Goal: Download file/media

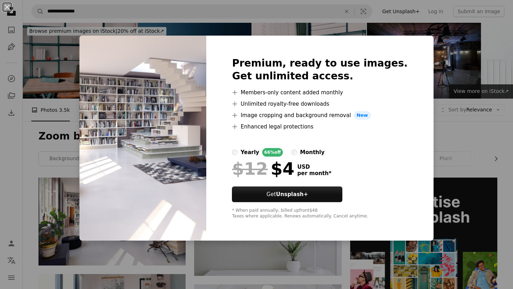
scroll to position [22, 0]
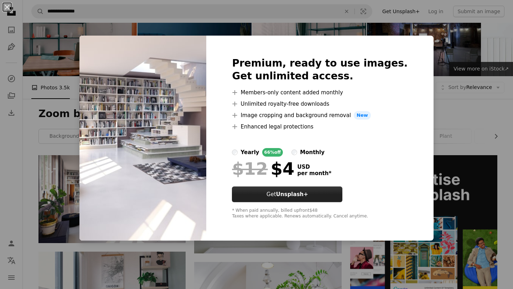
click at [299, 195] on strong "Unsplash+" at bounding box center [292, 194] width 32 height 6
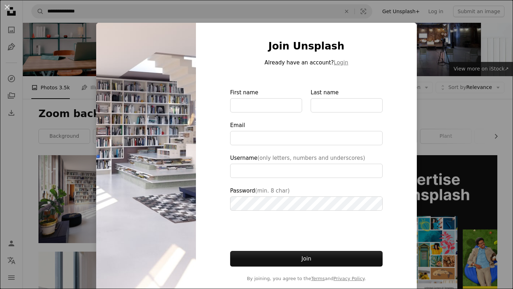
click at [67, 98] on div "An X shape Join Unsplash Already have an account? Login First name Last name Em…" at bounding box center [256, 144] width 513 height 289
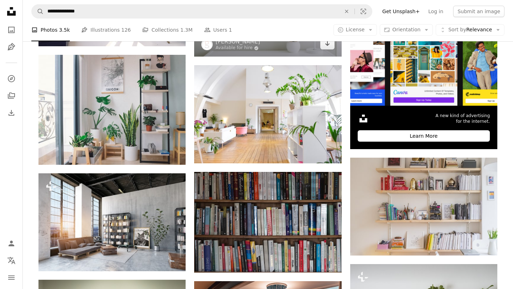
scroll to position [229, 0]
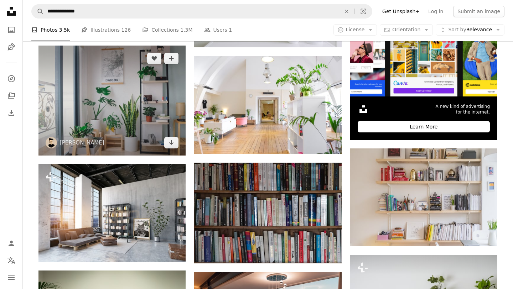
click at [133, 116] on img at bounding box center [111, 101] width 147 height 110
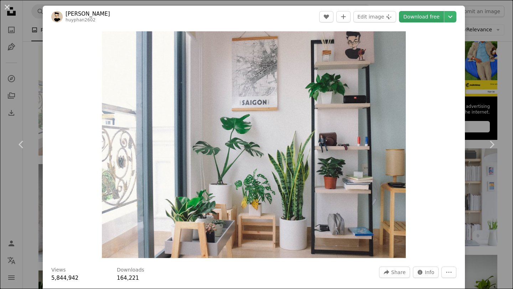
click at [414, 17] on link "Download free" at bounding box center [421, 16] width 45 height 11
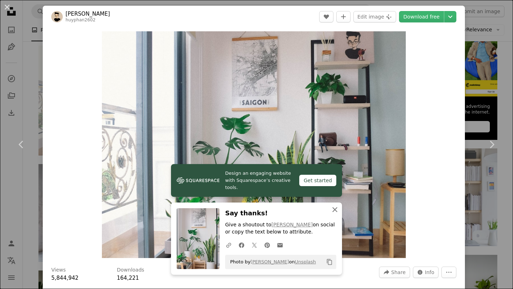
click at [333, 208] on icon "An X shape" at bounding box center [334, 209] width 9 height 9
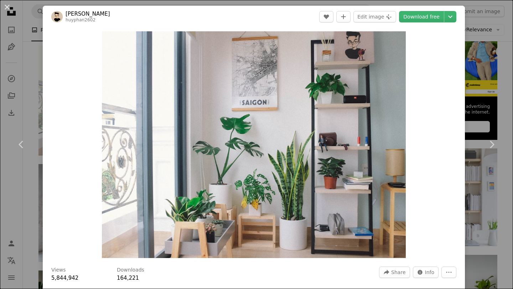
click at [443, 30] on div "Zoom in" at bounding box center [254, 145] width 422 height 234
click at [452, 16] on icon "Choose download size" at bounding box center [450, 17] width 4 height 2
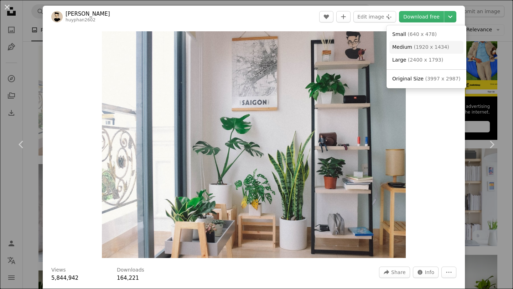
click at [420, 47] on span "( 1920 x 1434 )" at bounding box center [430, 47] width 35 height 6
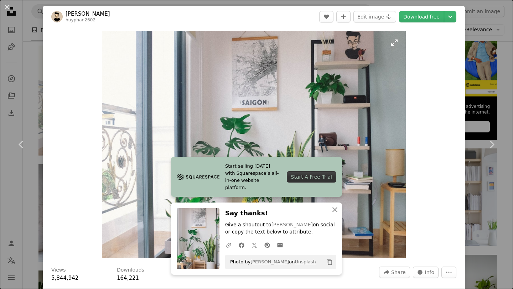
click at [315, 149] on img "Zoom in on this image" at bounding box center [253, 144] width 303 height 227
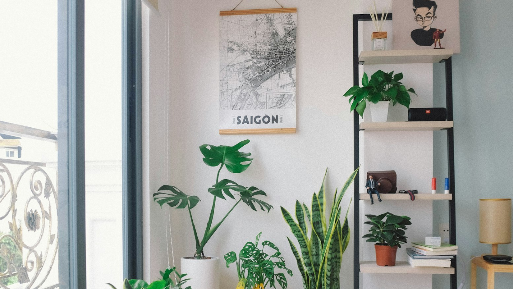
scroll to position [47, 0]
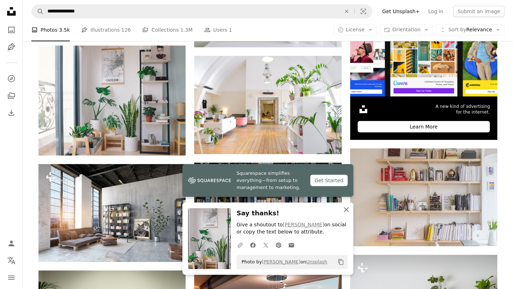
click at [345, 208] on icon "An X shape" at bounding box center [346, 209] width 9 height 9
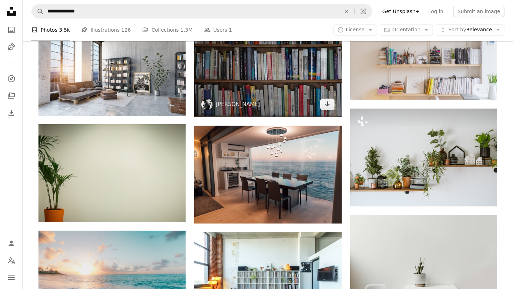
scroll to position [371, 0]
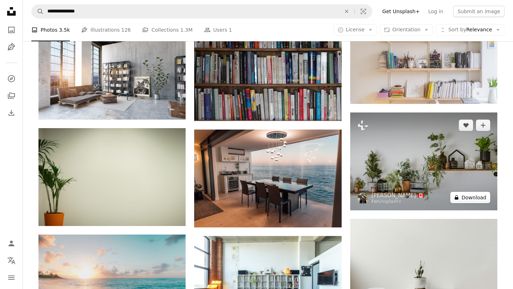
click at [475, 198] on button "A lock Download" at bounding box center [470, 197] width 40 height 11
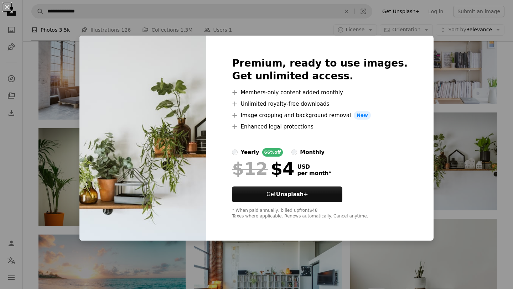
click at [377, 19] on div "An X shape Premium, ready to use images. Get unlimited access. A plus sign Memb…" at bounding box center [256, 144] width 513 height 289
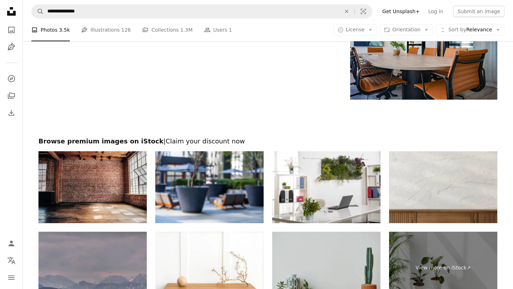
scroll to position [915, 0]
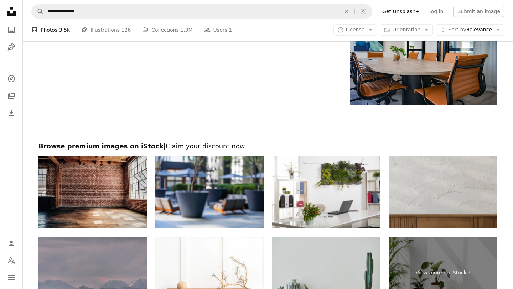
click at [429, 194] on img at bounding box center [443, 192] width 108 height 72
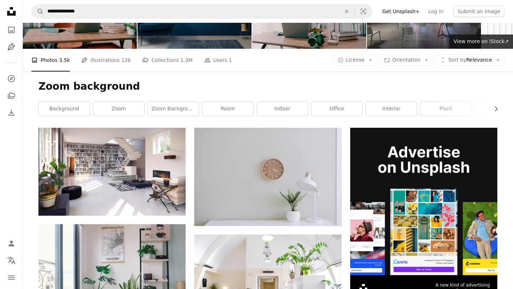
scroll to position [0, 0]
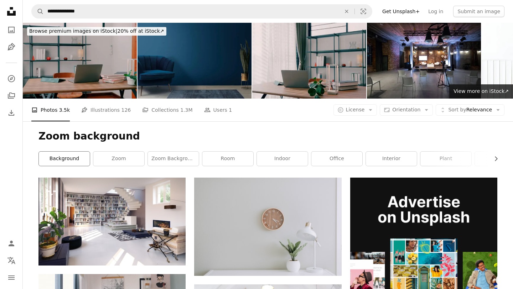
click at [75, 158] on link "background" at bounding box center [64, 159] width 51 height 14
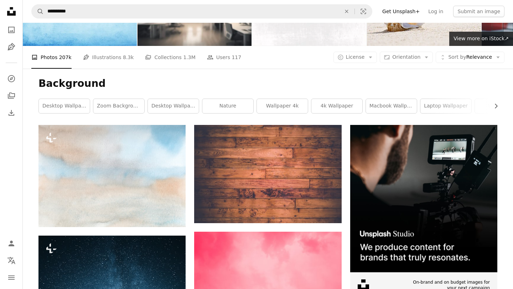
scroll to position [51, 0]
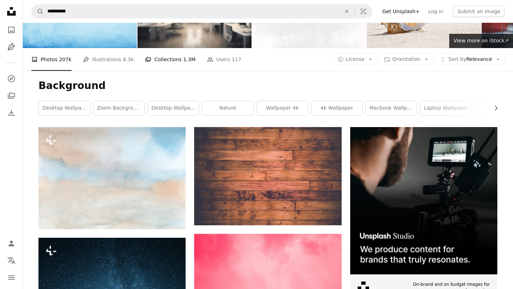
click at [163, 59] on link "A stack of folders Collections 1.3M" at bounding box center [170, 59] width 50 height 23
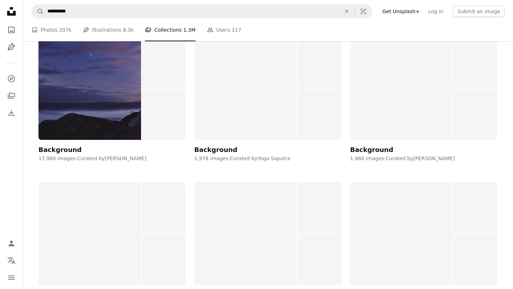
scroll to position [144, 0]
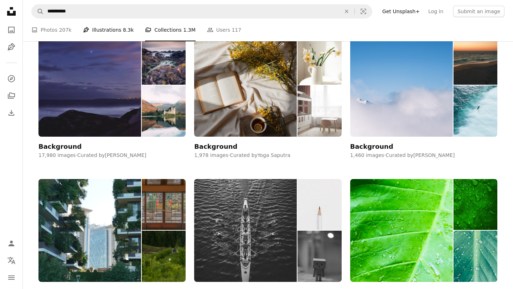
click at [98, 28] on link "Pen Tool Illustrations 8.3k" at bounding box center [108, 30] width 51 height 23
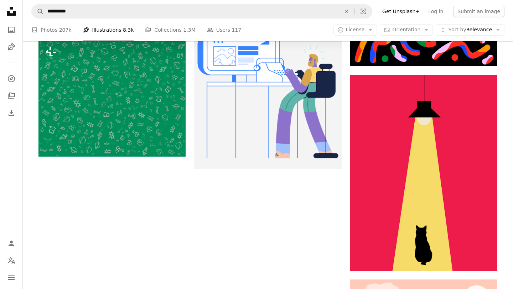
scroll to position [1253, 0]
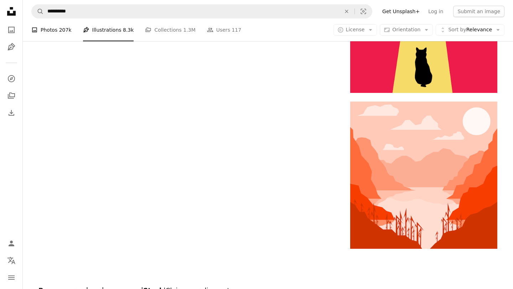
click at [47, 32] on link "A photo Photos 207k" at bounding box center [51, 30] width 40 height 23
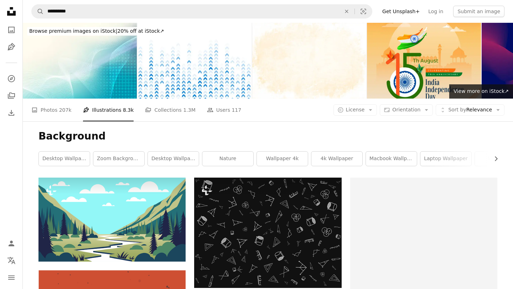
scroll to position [1253, 0]
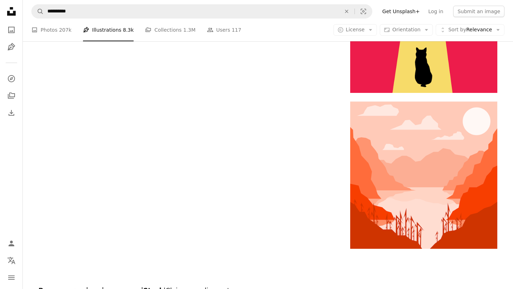
scroll to position [144, 0]
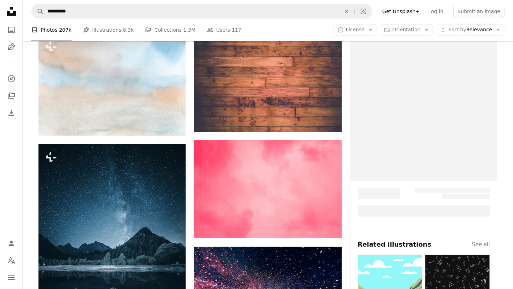
scroll to position [51, 0]
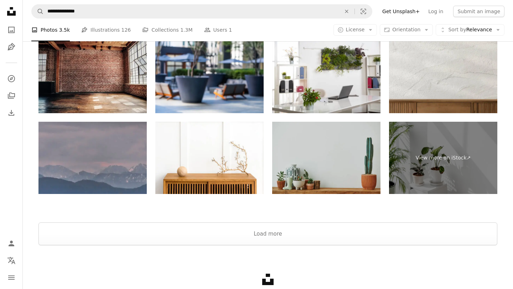
scroll to position [1035, 0]
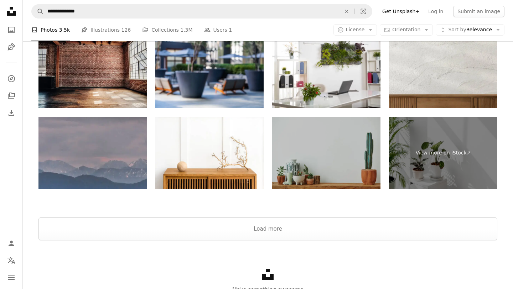
click at [319, 150] on img at bounding box center [326, 153] width 108 height 72
